Goal: Transaction & Acquisition: Book appointment/travel/reservation

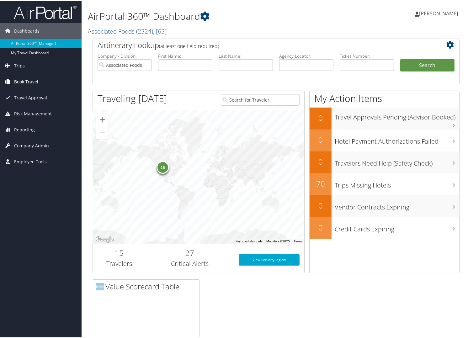
click at [19, 78] on span "Book Travel" at bounding box center [26, 81] width 24 height 16
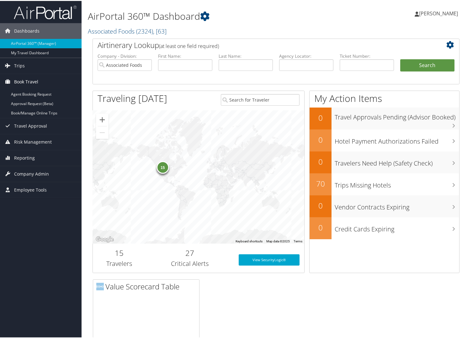
click at [30, 77] on span "Book Travel" at bounding box center [26, 81] width 24 height 16
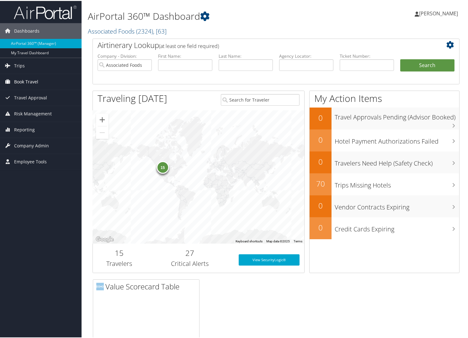
click at [24, 73] on span "Book Travel" at bounding box center [26, 81] width 24 height 16
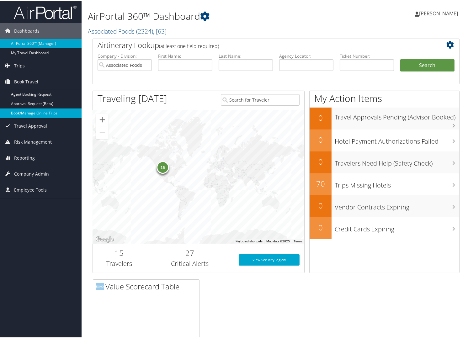
click at [21, 112] on link "Book/Manage Online Trips" at bounding box center [41, 112] width 82 height 9
